Goal: Transaction & Acquisition: Book appointment/travel/reservation

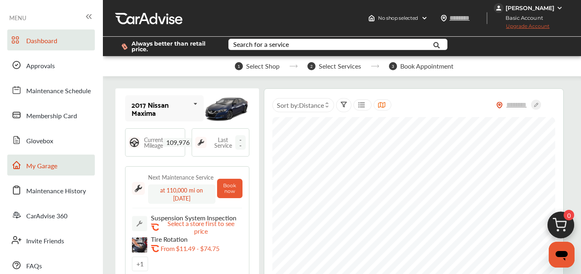
click at [42, 164] on span "My Garage" at bounding box center [41, 166] width 31 height 10
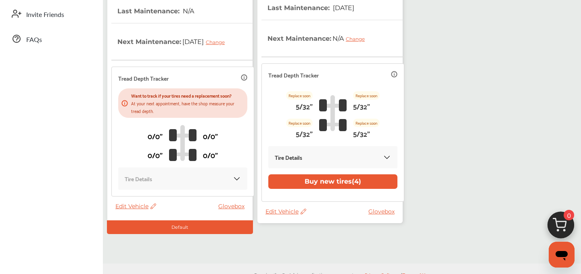
scroll to position [241, 0]
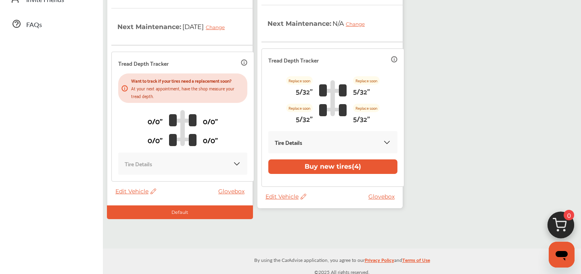
click at [276, 193] on span "Edit Vehicle" at bounding box center [285, 196] width 41 height 7
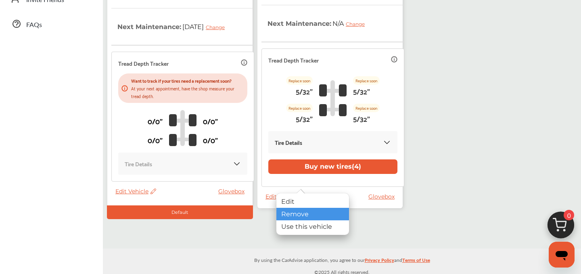
click at [288, 214] on div "Remove" at bounding box center [312, 214] width 73 height 12
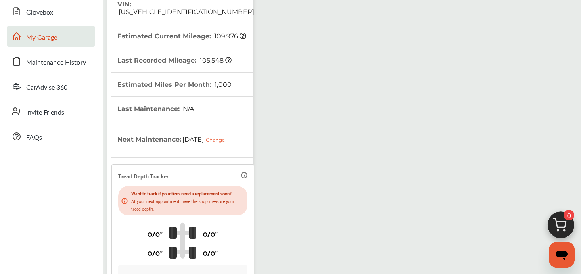
scroll to position [0, 0]
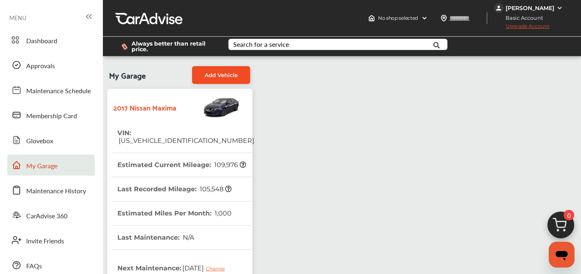
click at [220, 73] on span "Add Vehicle" at bounding box center [220, 75] width 33 height 6
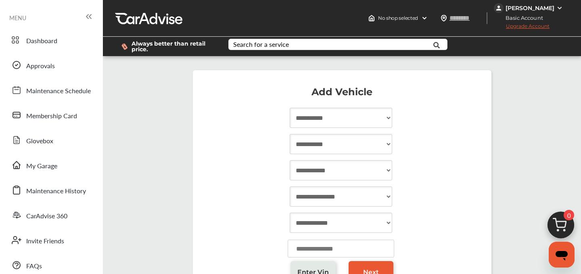
click at [310, 265] on link "Enter Vin" at bounding box center [312, 272] width 45 height 22
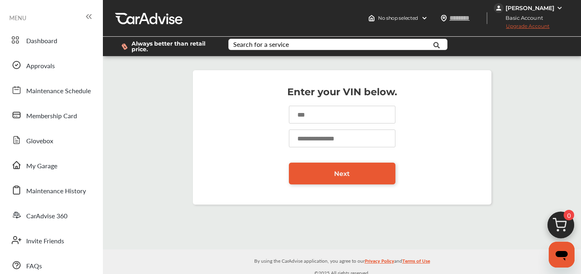
click at [316, 120] on input at bounding box center [342, 115] width 106 height 18
click at [388, 68] on div "Enter your VIN below. Next" at bounding box center [342, 137] width 474 height 150
click at [304, 121] on input at bounding box center [342, 115] width 106 height 18
paste input "**********"
type input "**********"
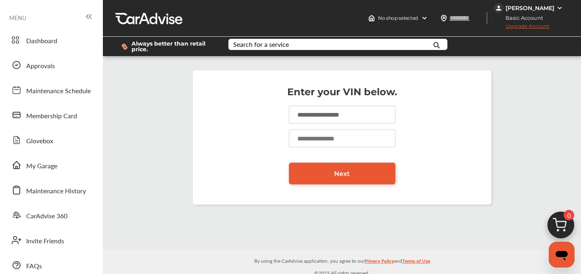
click at [329, 112] on input "**********" at bounding box center [342, 115] width 106 height 18
type input "*"
type input "**********"
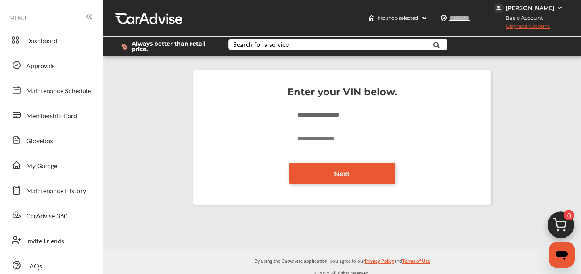
click at [304, 135] on input "number" at bounding box center [342, 138] width 106 height 18
type input "******"
click at [322, 168] on link "Next" at bounding box center [342, 173] width 106 height 22
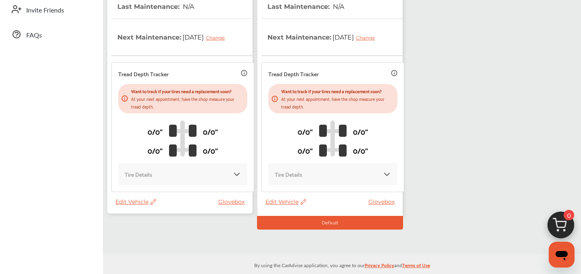
scroll to position [241, 0]
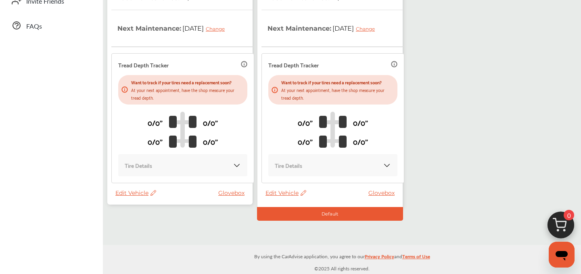
click at [136, 190] on span "Edit Vehicle" at bounding box center [135, 192] width 41 height 7
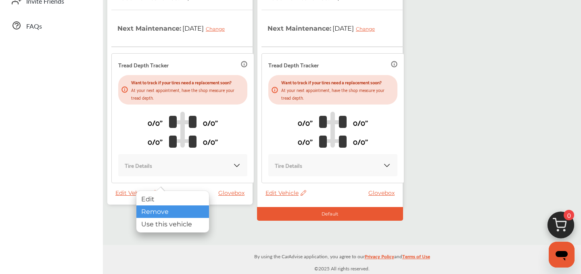
click at [151, 212] on div "Remove" at bounding box center [172, 211] width 73 height 12
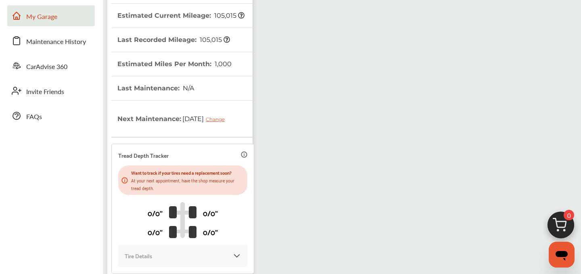
scroll to position [0, 0]
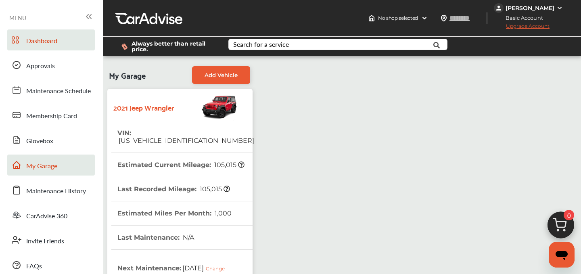
click at [42, 46] on link "Dashboard" at bounding box center [50, 39] width 87 height 21
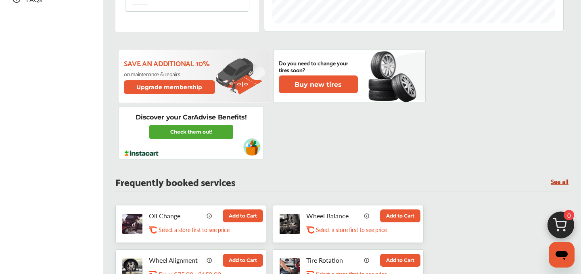
scroll to position [302, 0]
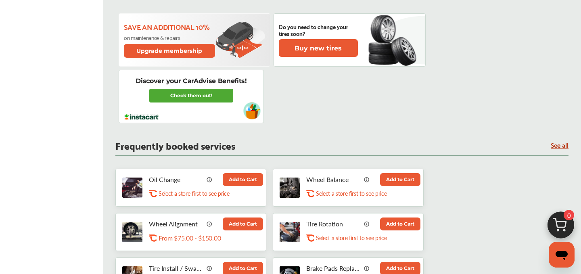
click at [232, 183] on button "Add to Cart" at bounding box center [243, 179] width 40 height 13
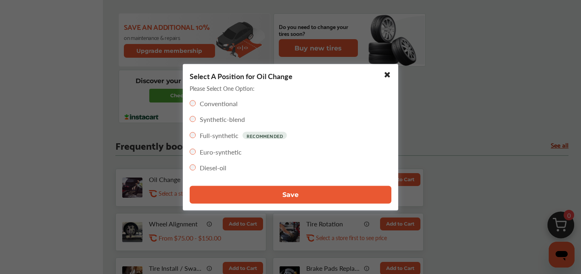
click at [247, 198] on button "Save" at bounding box center [291, 194] width 202 height 18
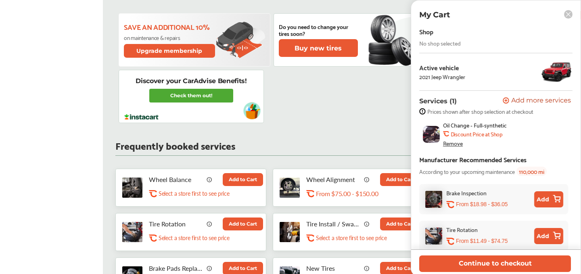
scroll to position [0, 0]
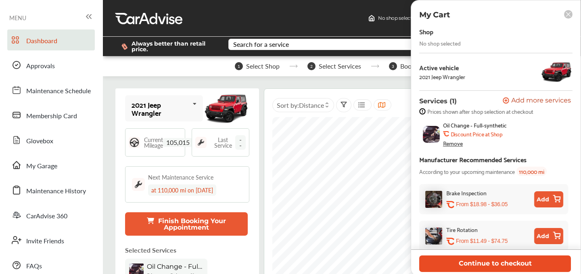
click at [508, 255] on button "Continue to checkout" at bounding box center [495, 263] width 152 height 17
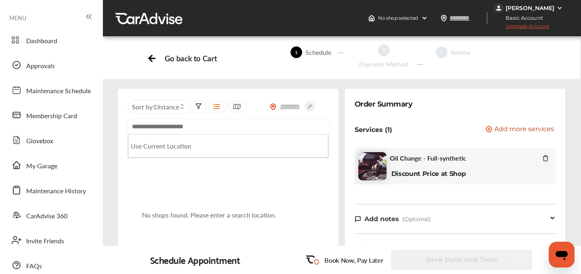
click at [154, 125] on input "text" at bounding box center [228, 127] width 202 height 16
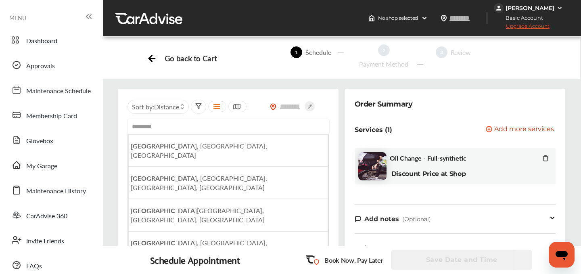
click at [142, 150] on b "Raleigh" at bounding box center [164, 145] width 66 height 9
type input "**********"
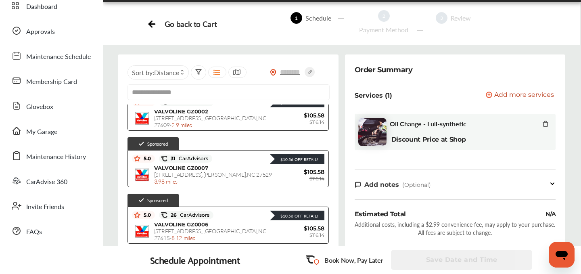
scroll to position [25, 0]
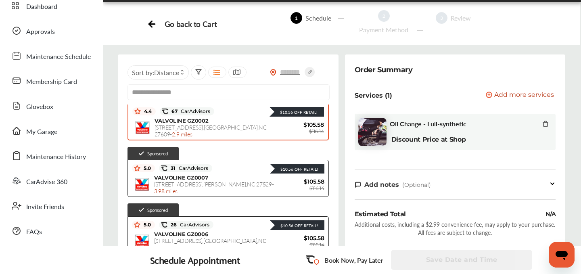
click at [206, 115] on div "67 CarAdvisors" at bounding box center [187, 111] width 54 height 8
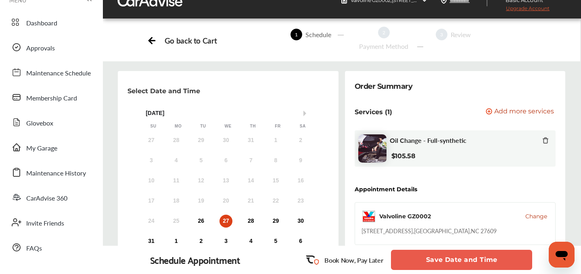
scroll to position [22, 0]
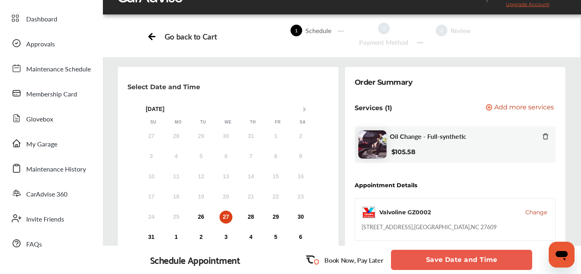
click at [538, 210] on span "Change" at bounding box center [536, 212] width 22 height 8
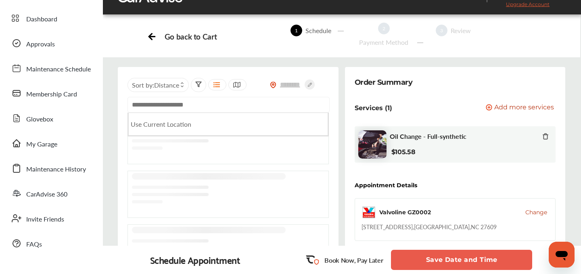
click at [241, 106] on input "text" at bounding box center [228, 105] width 202 height 16
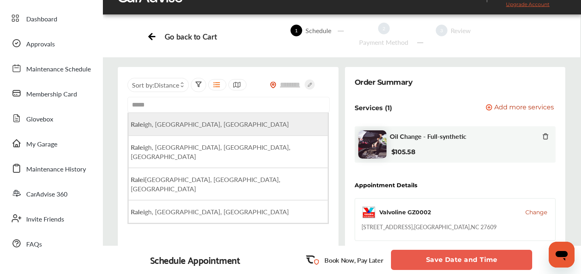
click at [198, 118] on li "Ralei gh, NC, USA" at bounding box center [228, 123] width 200 height 23
type input "**********"
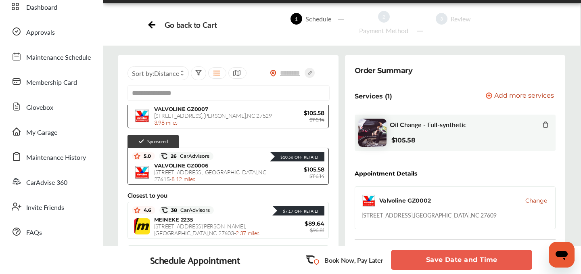
scroll to position [110, 0]
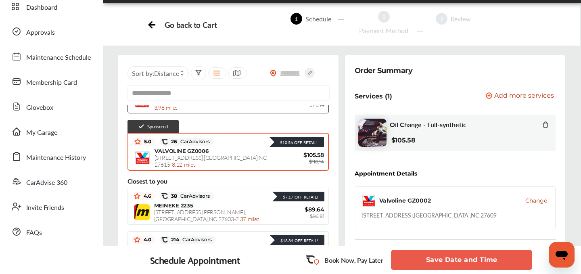
click at [191, 153] on span "VALVOLINE GZ0006" at bounding box center [181, 151] width 54 height 6
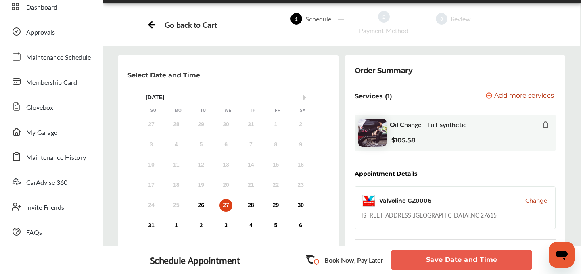
click at [430, 260] on button "Save Date and Time" at bounding box center [461, 260] width 141 height 20
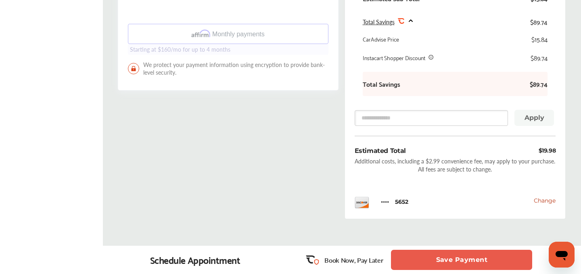
scroll to position [374, 0]
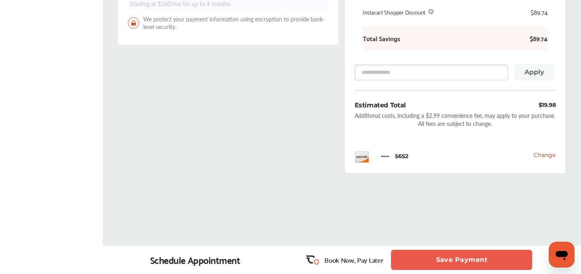
click at [452, 258] on button "Save Payment" at bounding box center [461, 260] width 141 height 20
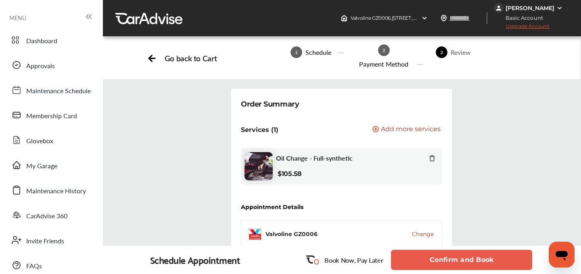
click at [457, 260] on button "Confirm and Book" at bounding box center [461, 260] width 141 height 20
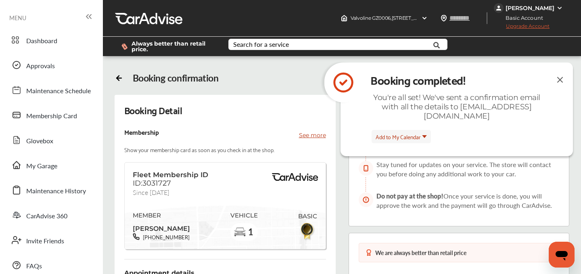
click at [560, 78] on img at bounding box center [560, 80] width 10 height 10
